Goal: Information Seeking & Learning: Learn about a topic

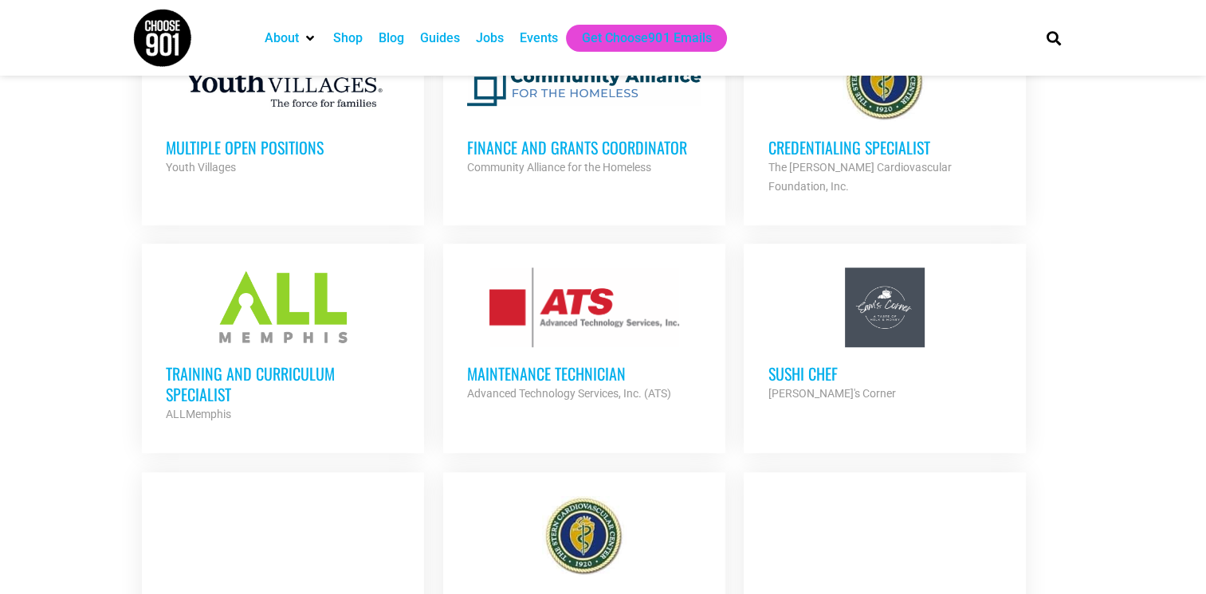
scroll to position [956, 0]
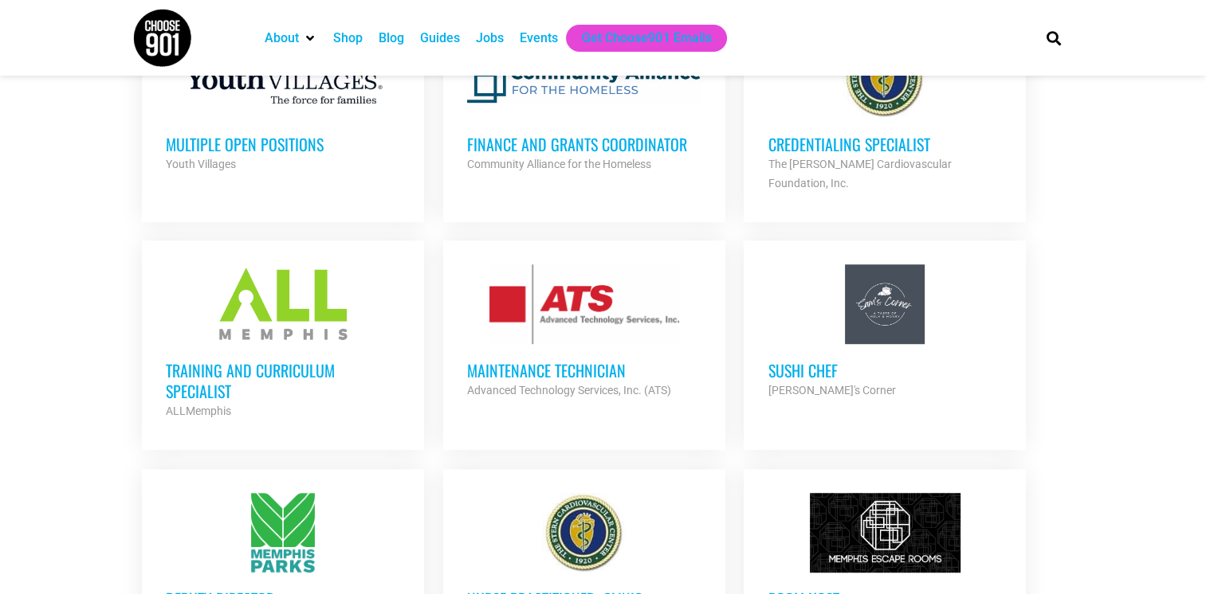
click at [285, 146] on h3 "Multiple Open Positions" at bounding box center [283, 144] width 234 height 21
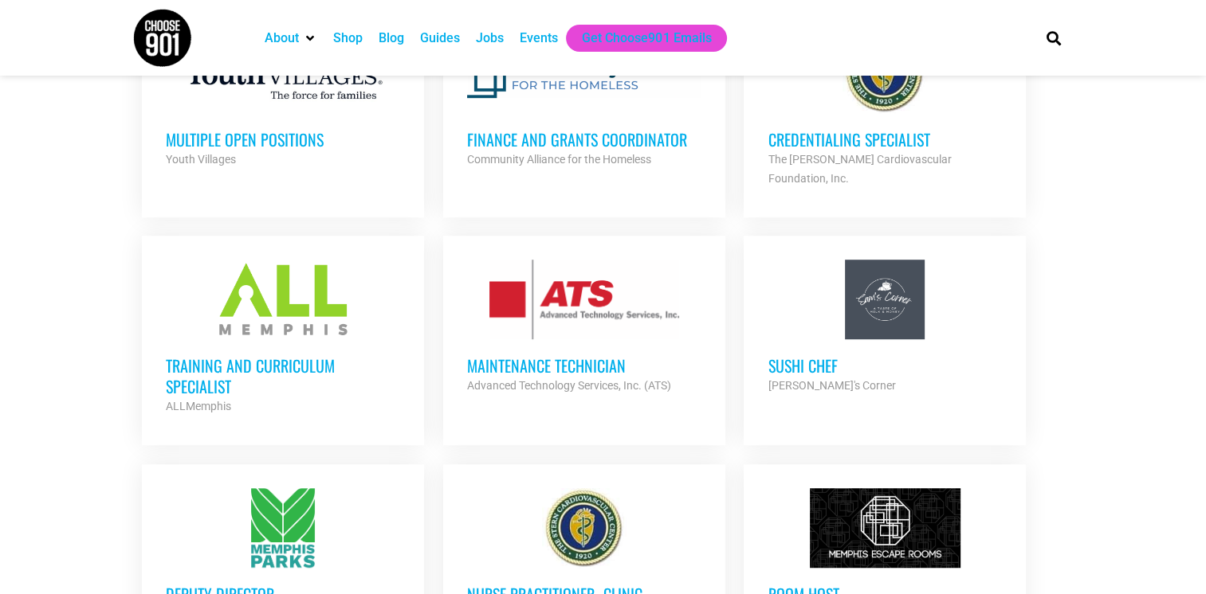
scroll to position [1355, 0]
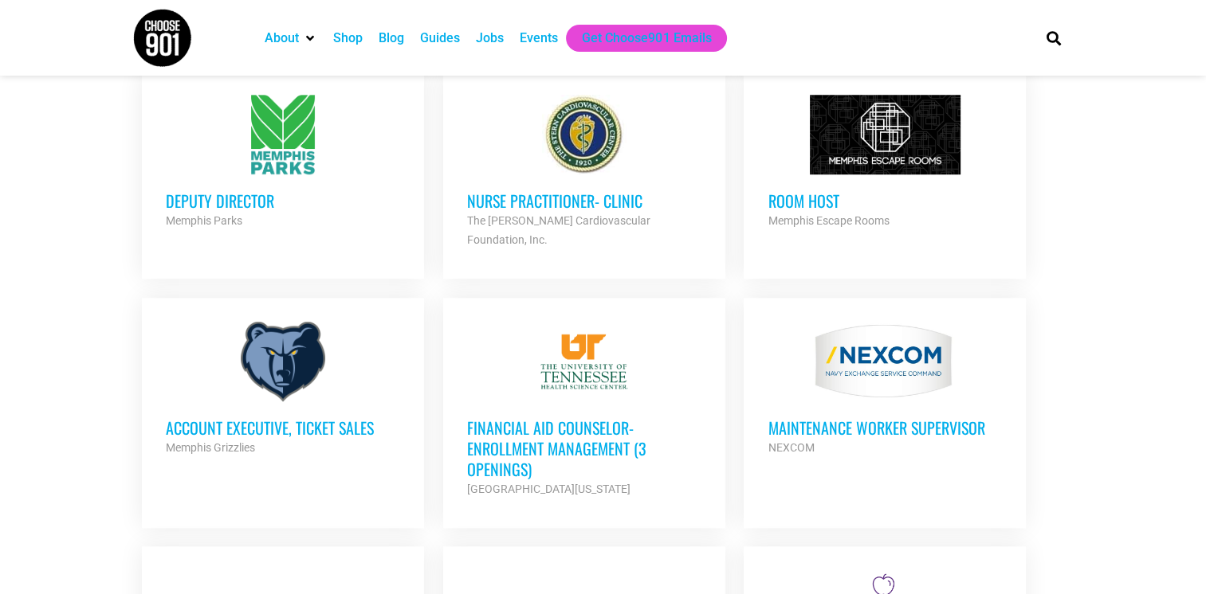
click at [532, 418] on h3 "Financial Aid Counselor-Enrollment Management (3 Openings)" at bounding box center [584, 449] width 234 height 62
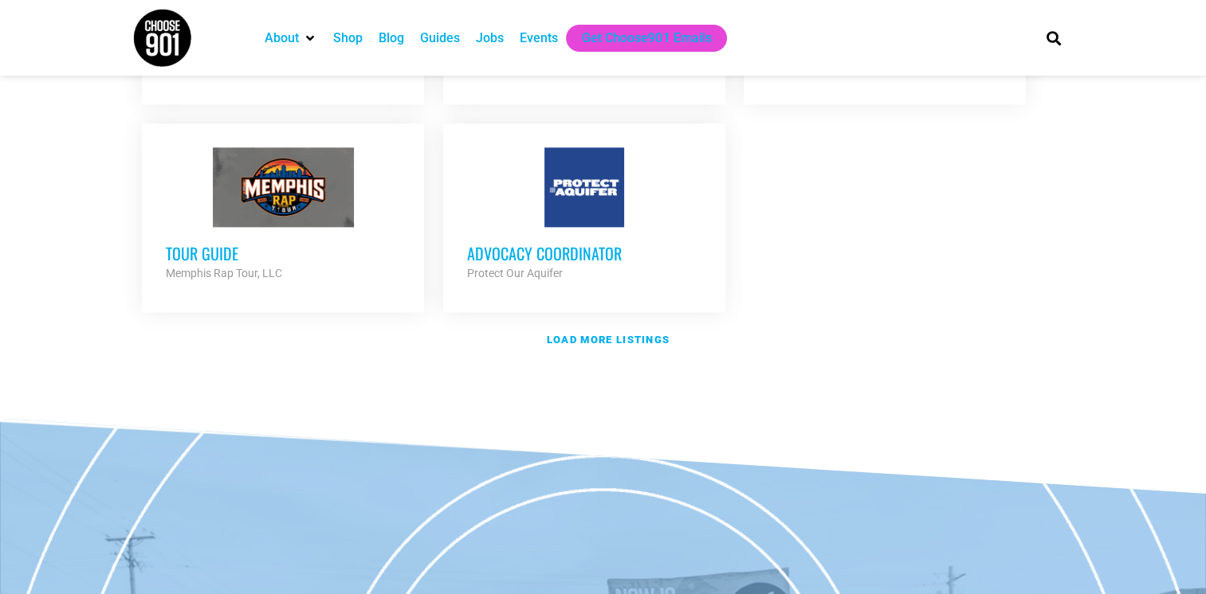
scroll to position [1992, 0]
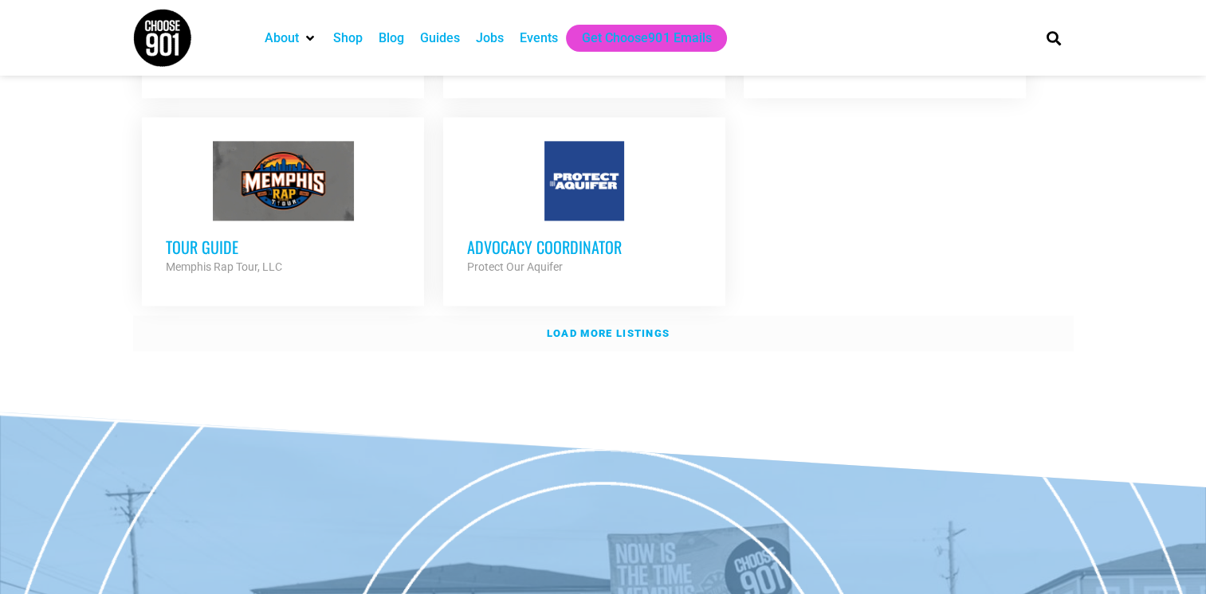
click at [603, 328] on strong "Load more listings" at bounding box center [608, 334] width 123 height 12
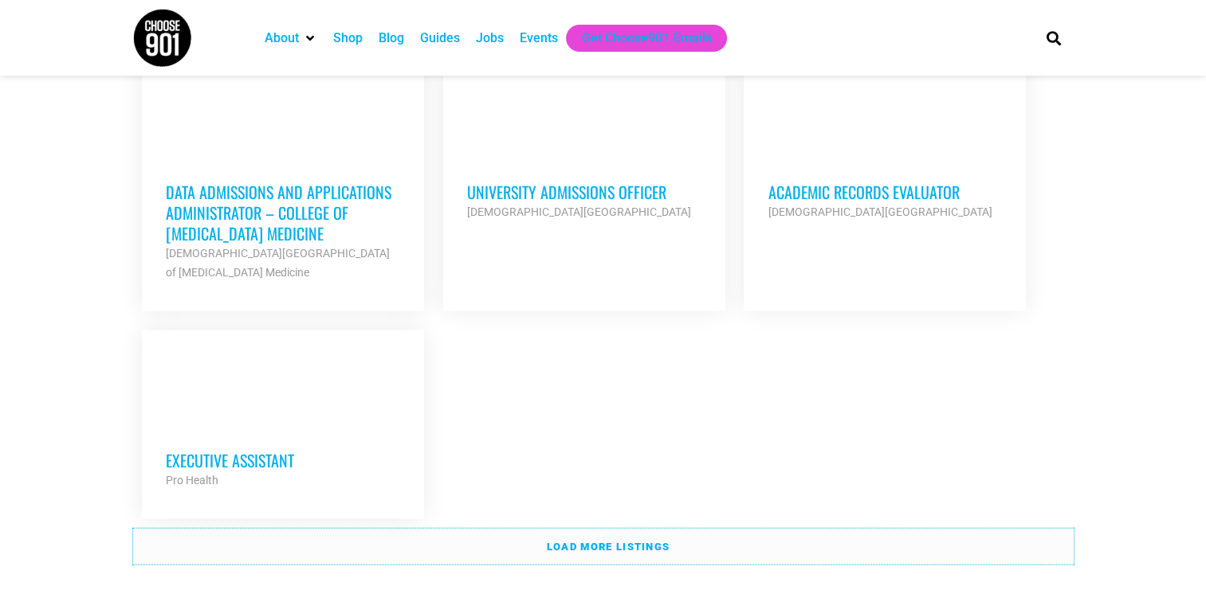
scroll to position [3427, 0]
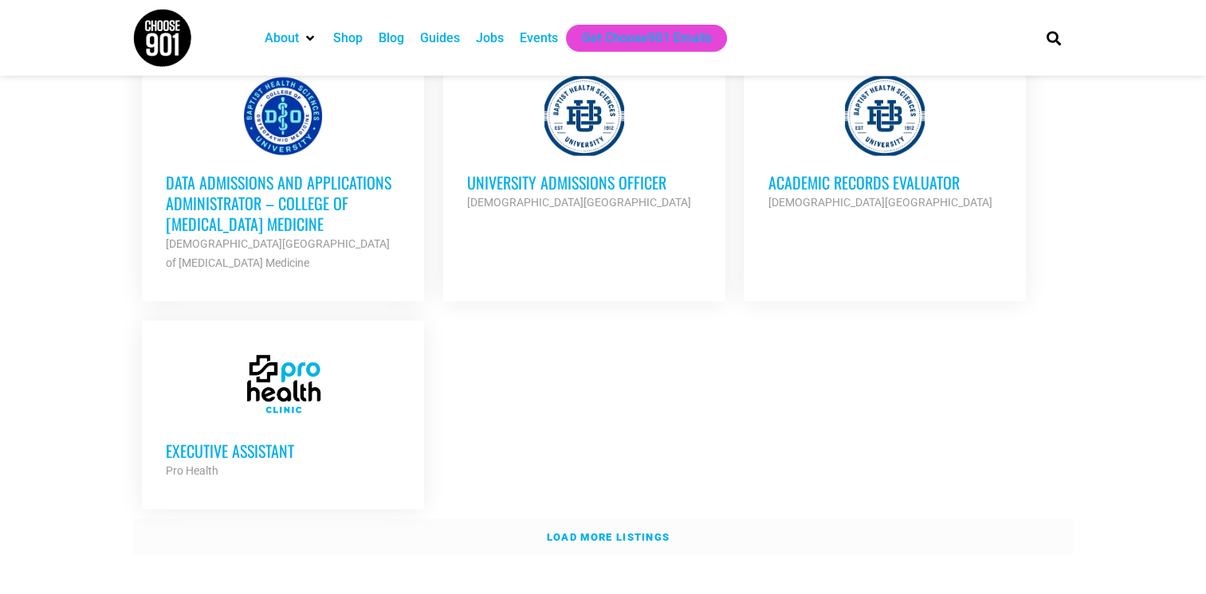
click at [627, 520] on link "Load more listings" at bounding box center [603, 538] width 940 height 37
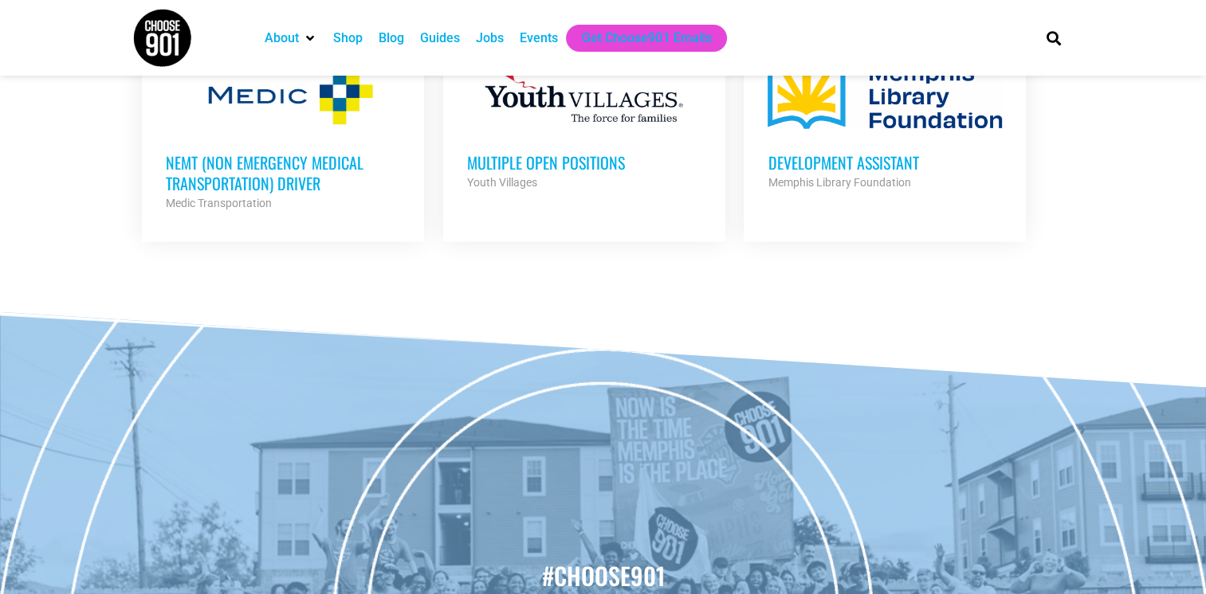
scroll to position [4748, 0]
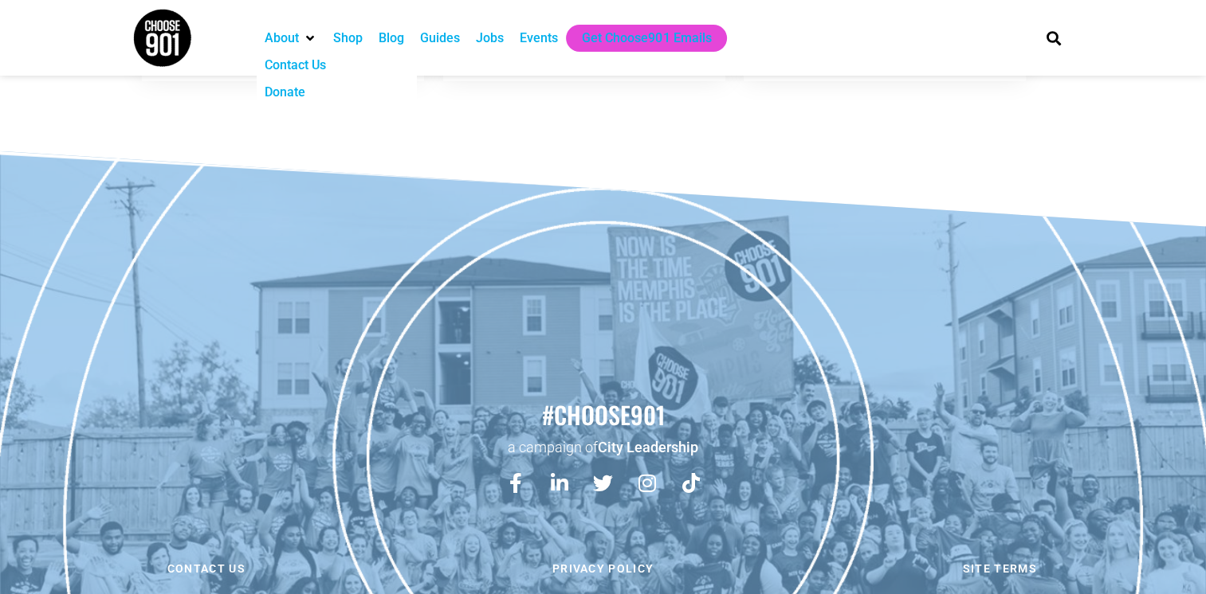
click at [313, 45] on div "About" at bounding box center [310, 38] width 14 height 14
